Goal: Task Accomplishment & Management: Manage account settings

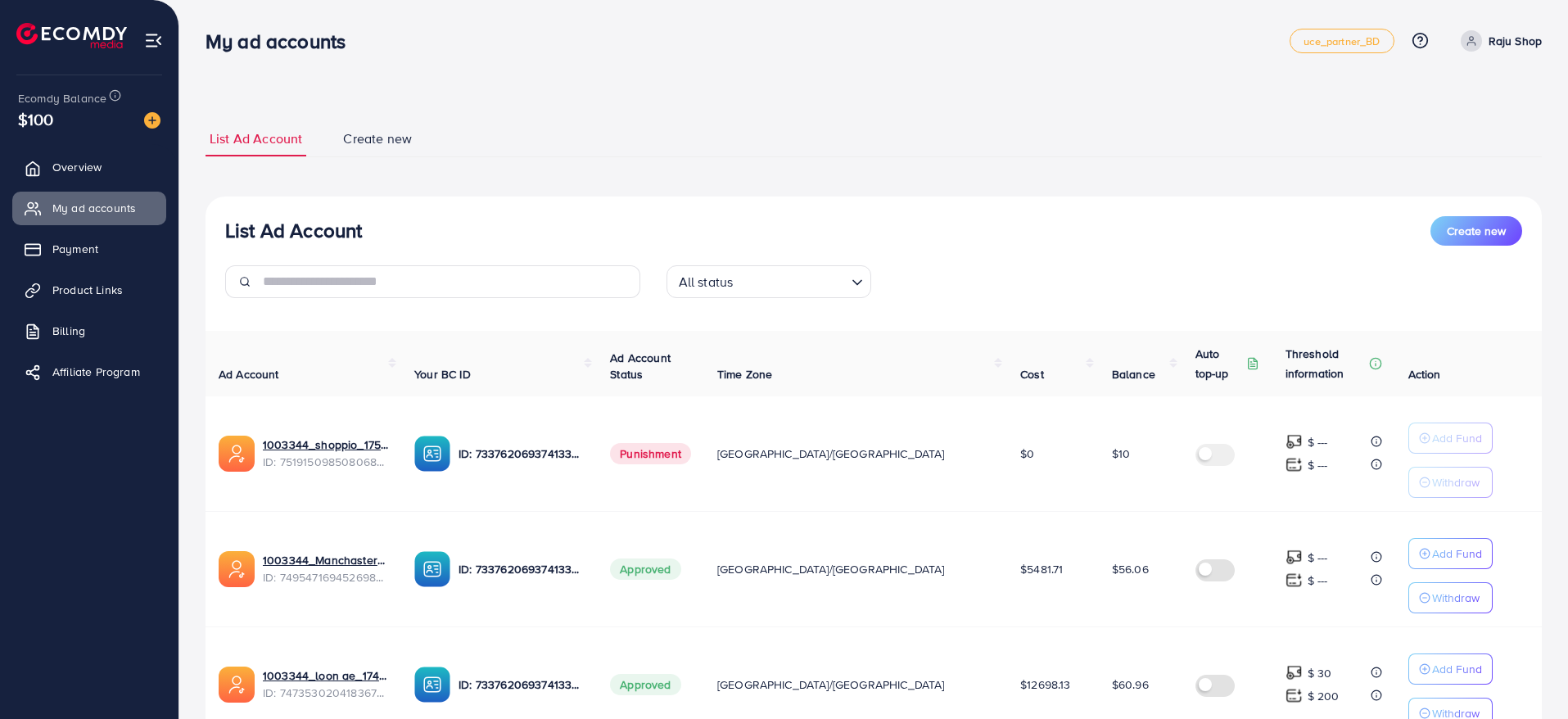
click at [1012, 234] on div "List Ad Account Create new" at bounding box center [873, 231] width 1297 height 30
